Goal: Information Seeking & Learning: Learn about a topic

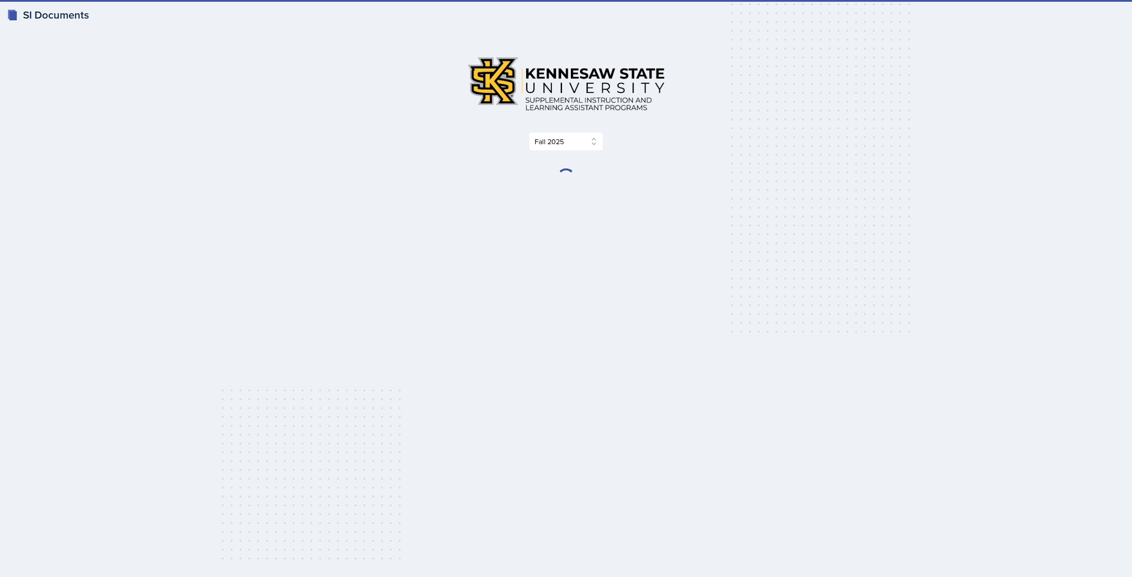
select select "2bed604d-1099-4043-b1bc-2365e8740244"
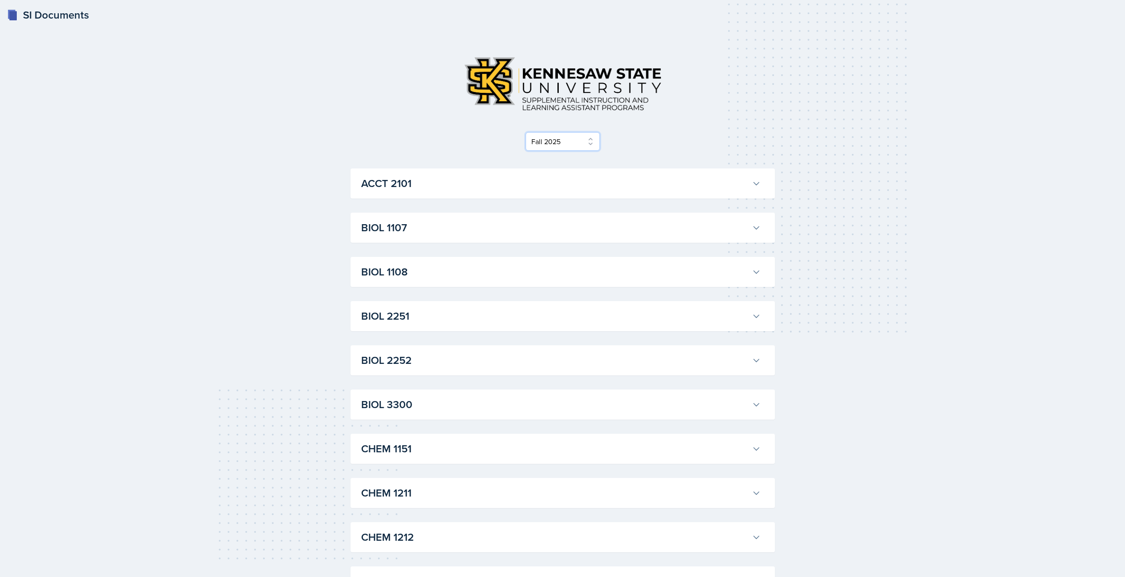
click at [585, 146] on select "Select Semester Fall 2025 Summer 2025 Spring 2025 Fall 2024 Summer 2024 Spring …" at bounding box center [563, 141] width 74 height 19
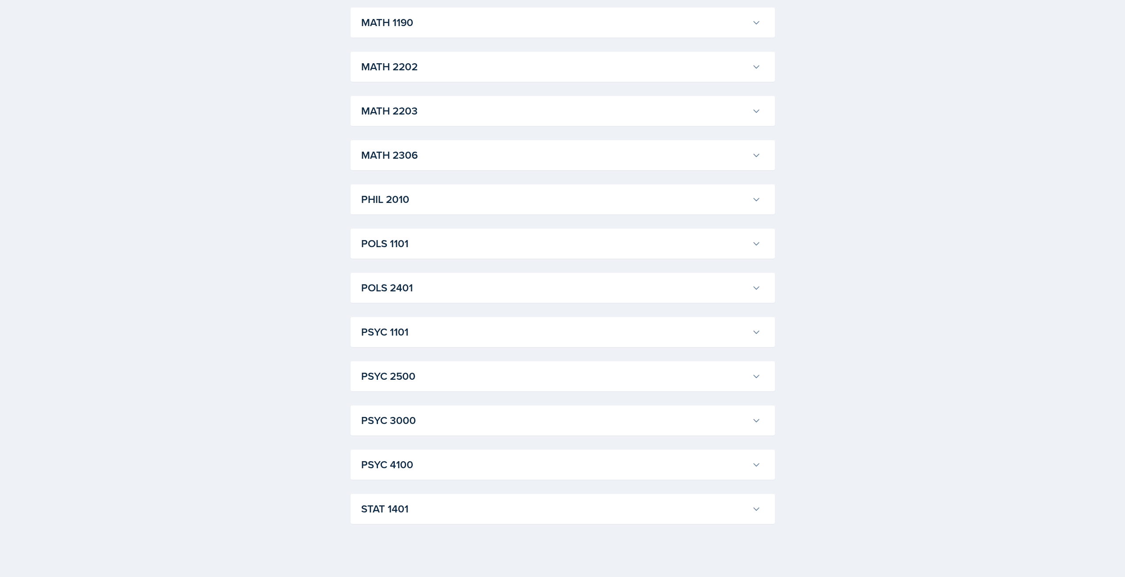
scroll to position [1004, 0]
click at [478, 506] on h3 "STAT 1401" at bounding box center [554, 505] width 387 height 16
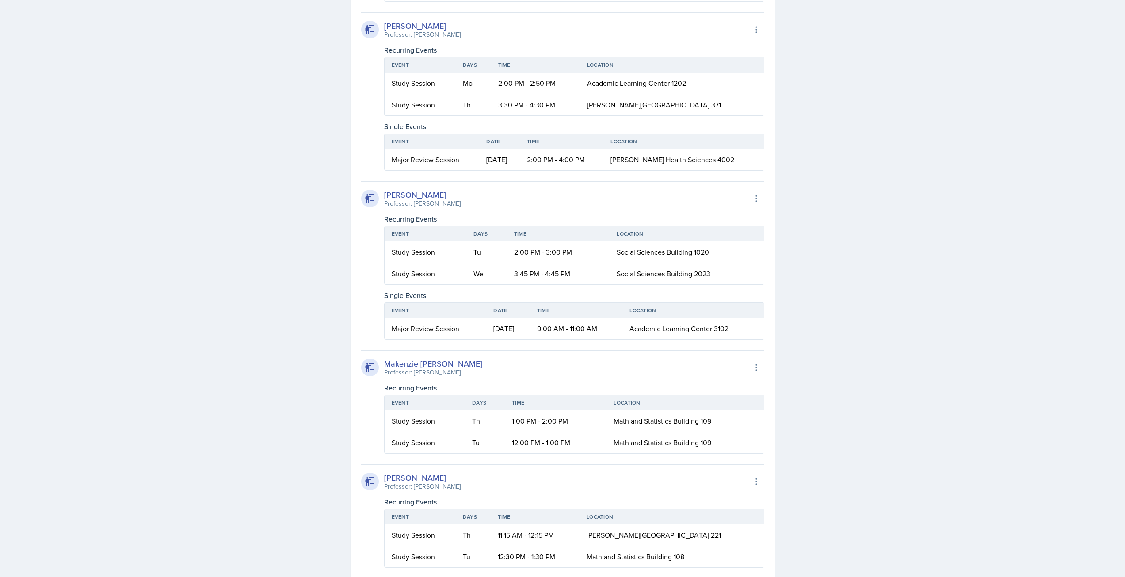
scroll to position [1844, 0]
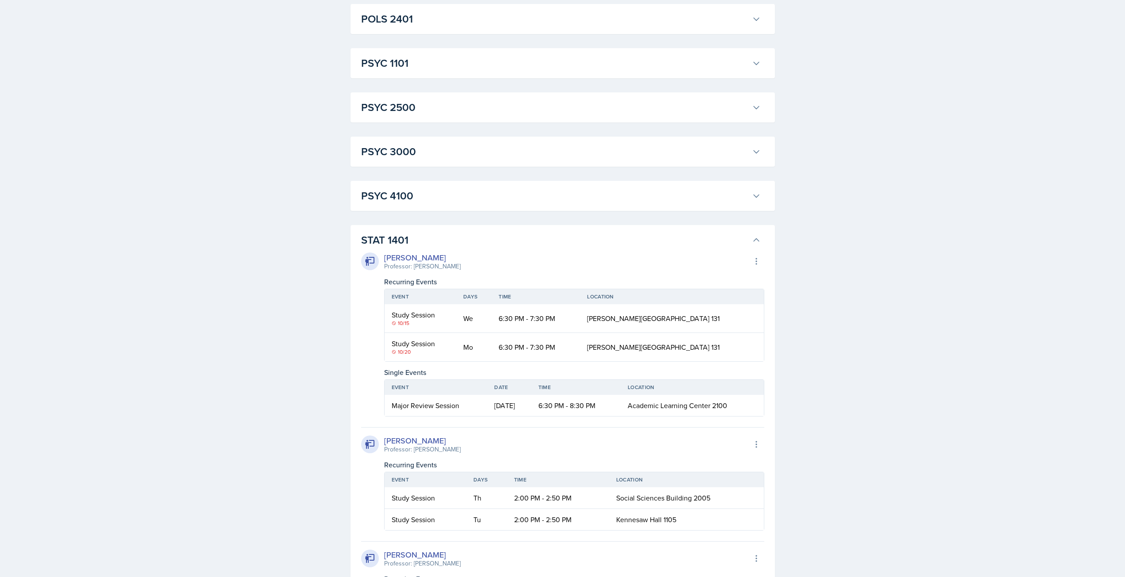
click at [595, 232] on button "STAT 1401" at bounding box center [560, 239] width 403 height 19
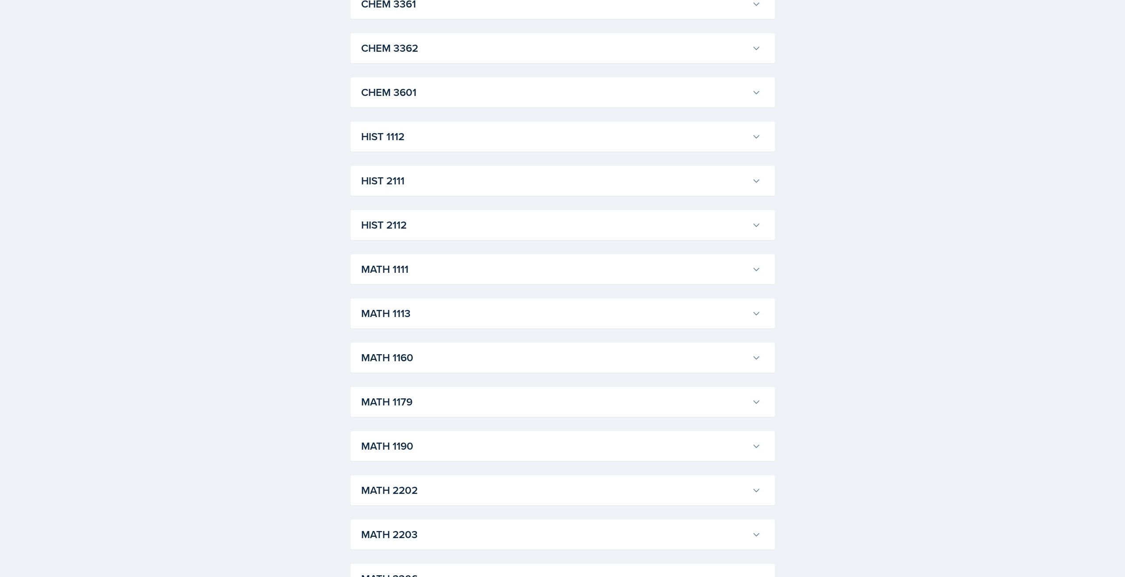
scroll to position [607, 0]
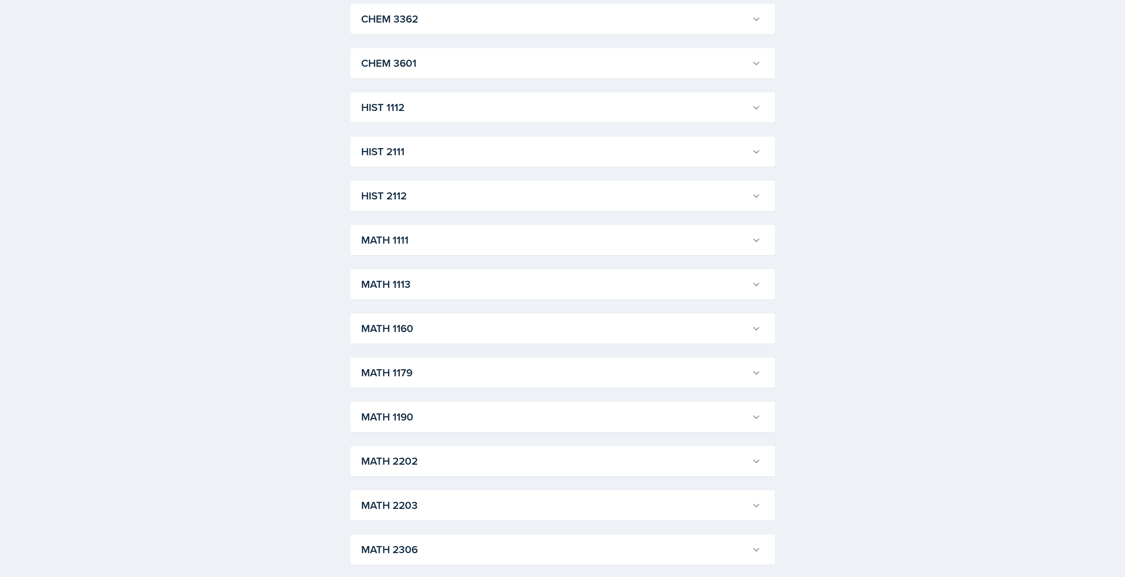
click at [469, 513] on h3 "MATH 2203" at bounding box center [554, 505] width 387 height 16
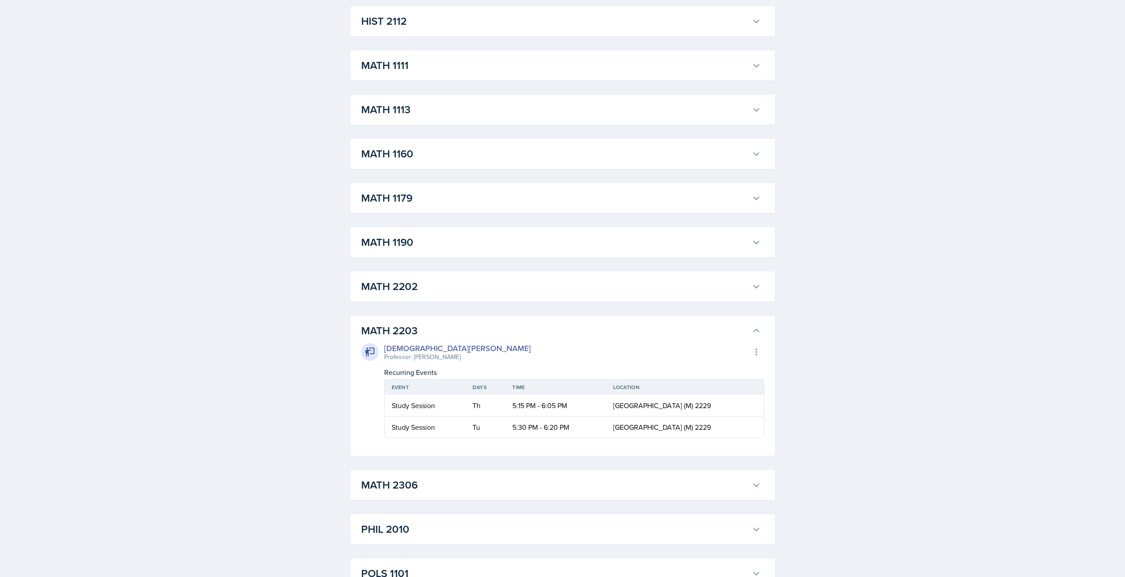
scroll to position [783, 0]
drag, startPoint x: 482, startPoint y: 485, endPoint x: 469, endPoint y: 485, distance: 13.3
click at [482, 485] on h3 "MATH 2306" at bounding box center [554, 483] width 387 height 16
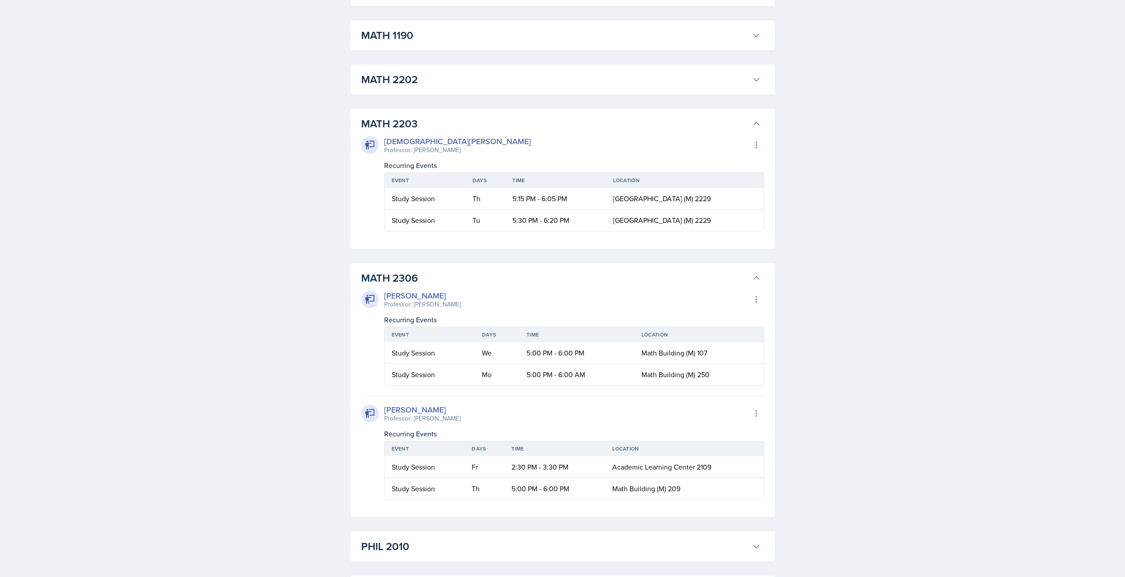
scroll to position [828, 0]
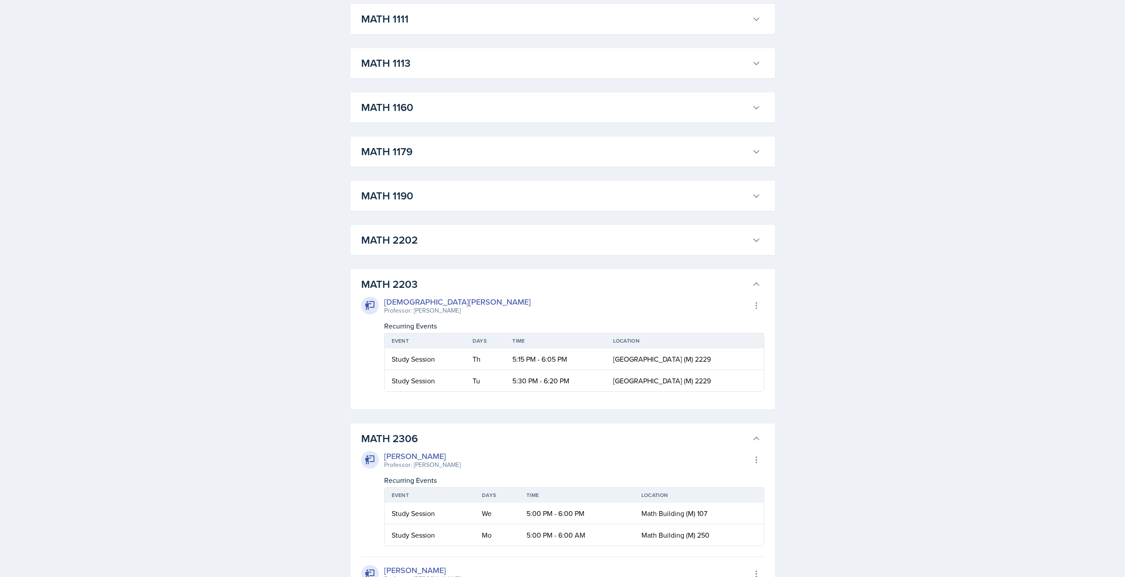
click at [698, 201] on h3 "MATH 1190" at bounding box center [554, 196] width 387 height 16
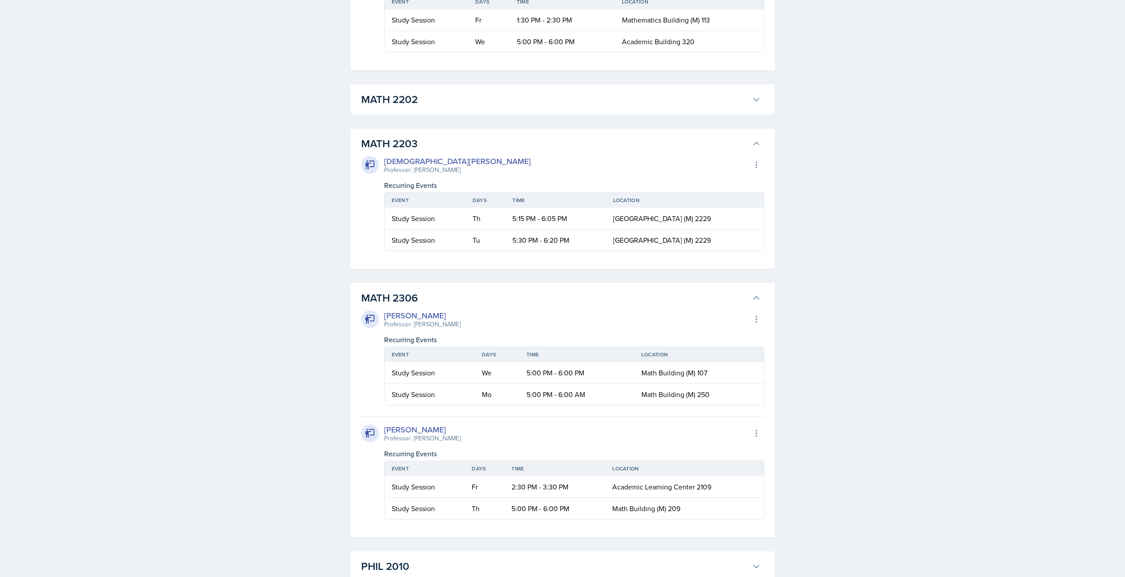
click at [683, 107] on h3 "MATH 2202" at bounding box center [554, 100] width 387 height 16
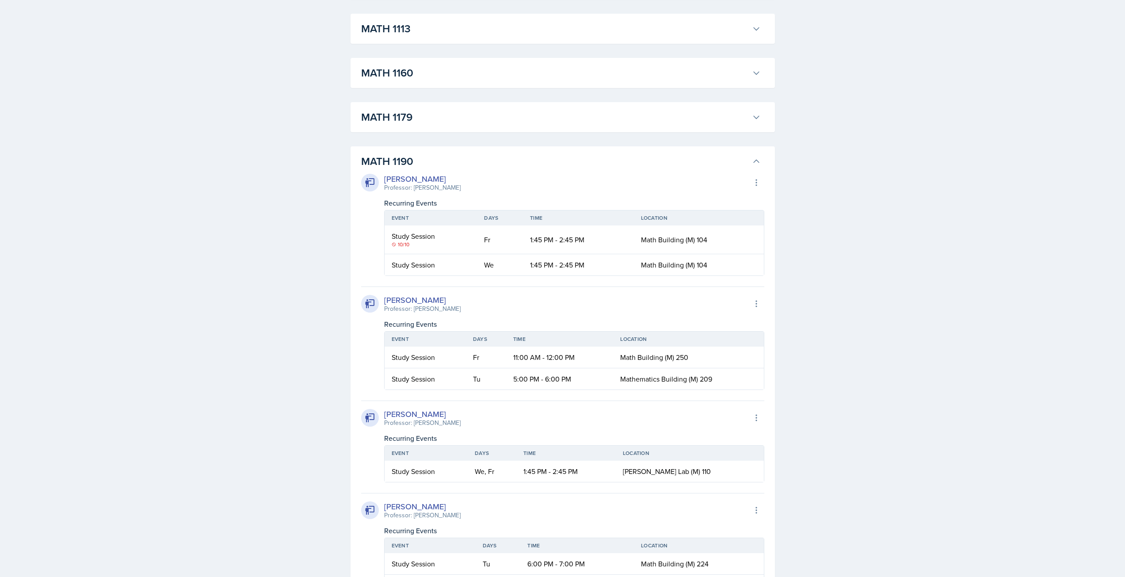
scroll to position [735, 0]
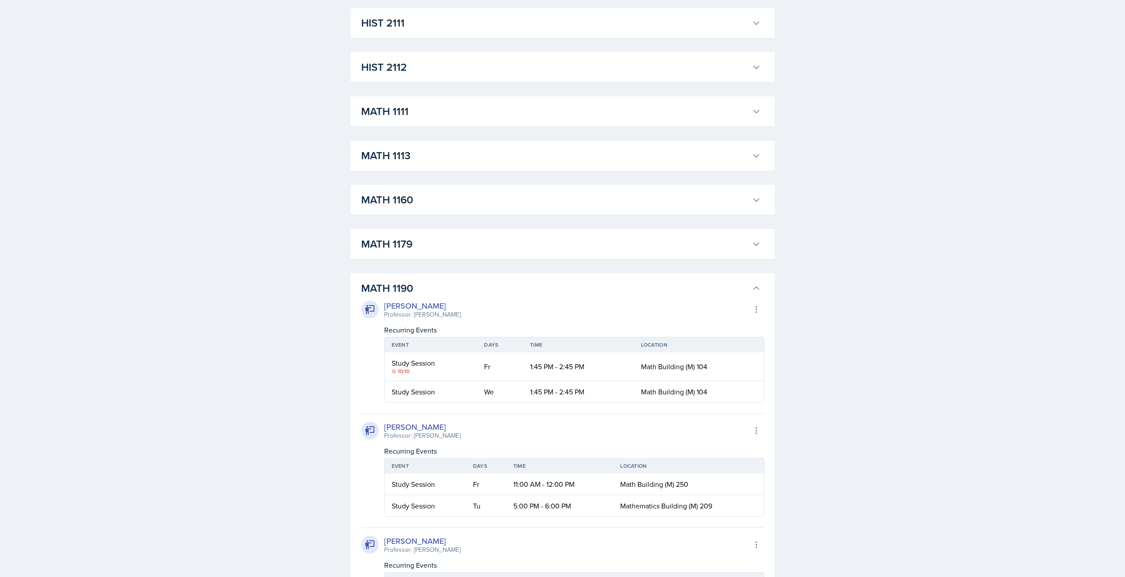
click at [686, 244] on h3 "MATH 1179" at bounding box center [554, 244] width 387 height 16
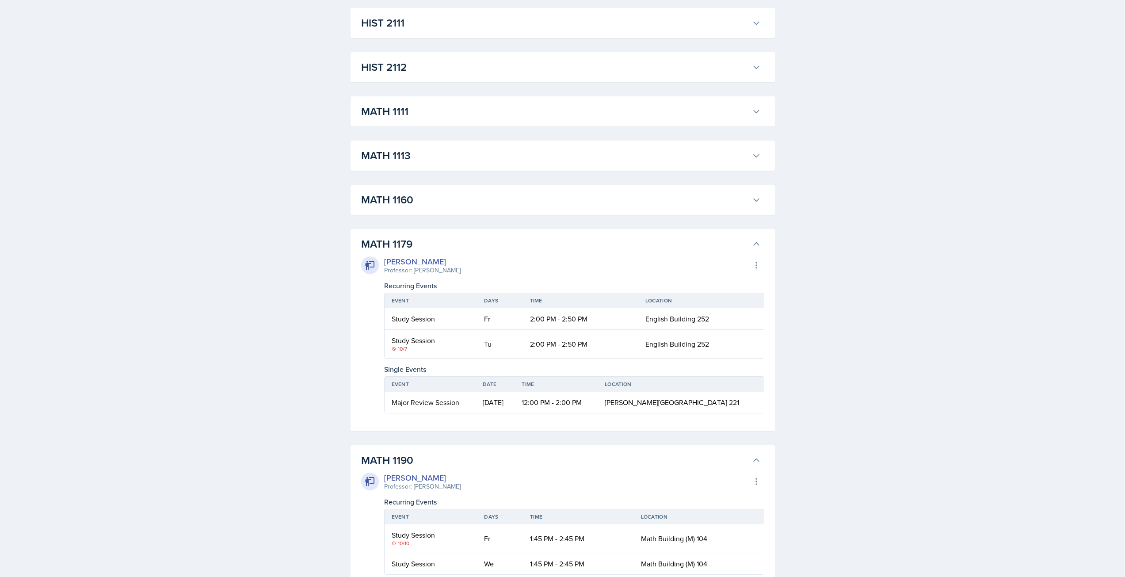
click at [688, 198] on h3 "MATH 1160" at bounding box center [554, 200] width 387 height 16
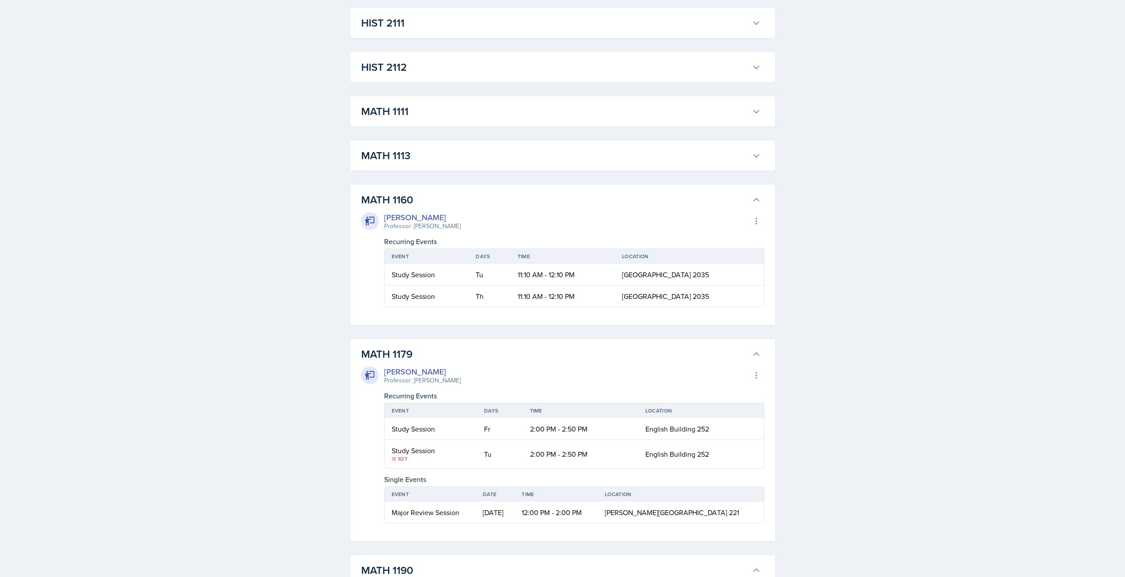
click at [696, 161] on h3 "MATH 1113" at bounding box center [554, 156] width 387 height 16
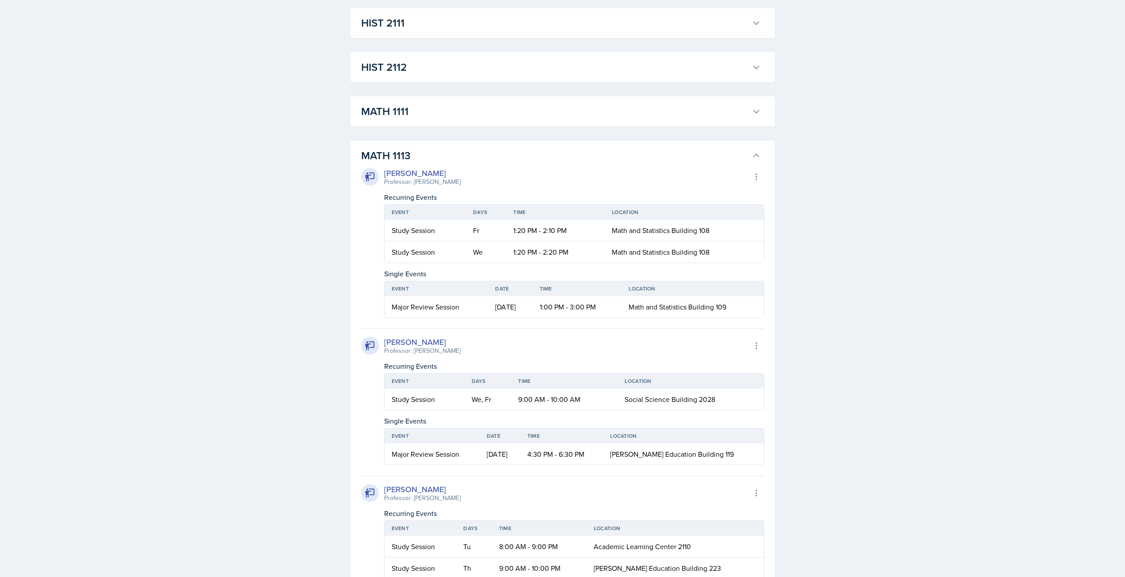
click at [700, 123] on div "MATH 1111 [PERSON_NAME] Professor: [PERSON_NAME] Export to Google Calendar Recu…" at bounding box center [563, 111] width 424 height 30
click at [698, 118] on h3 "MATH 1111" at bounding box center [554, 111] width 387 height 16
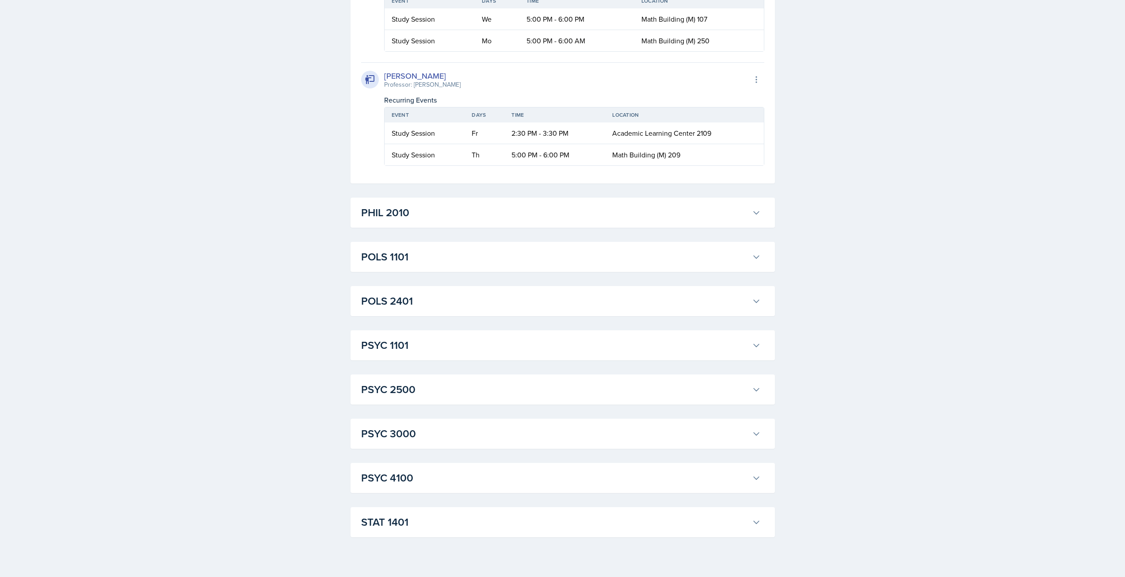
scroll to position [6872, 0]
